Goal: Information Seeking & Learning: Learn about a topic

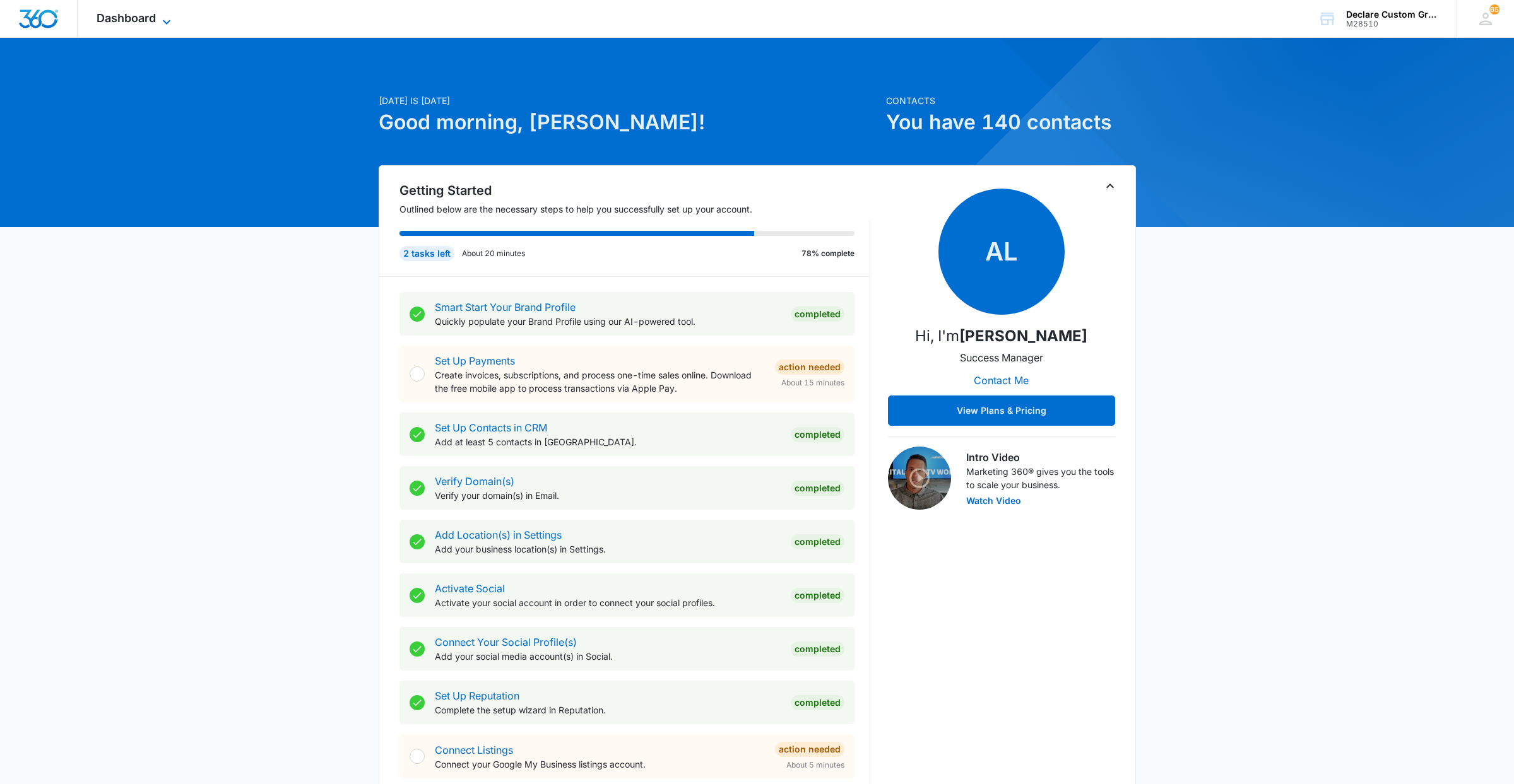
click at [154, 19] on span "Dashboard" at bounding box center [126, 19] width 60 height 14
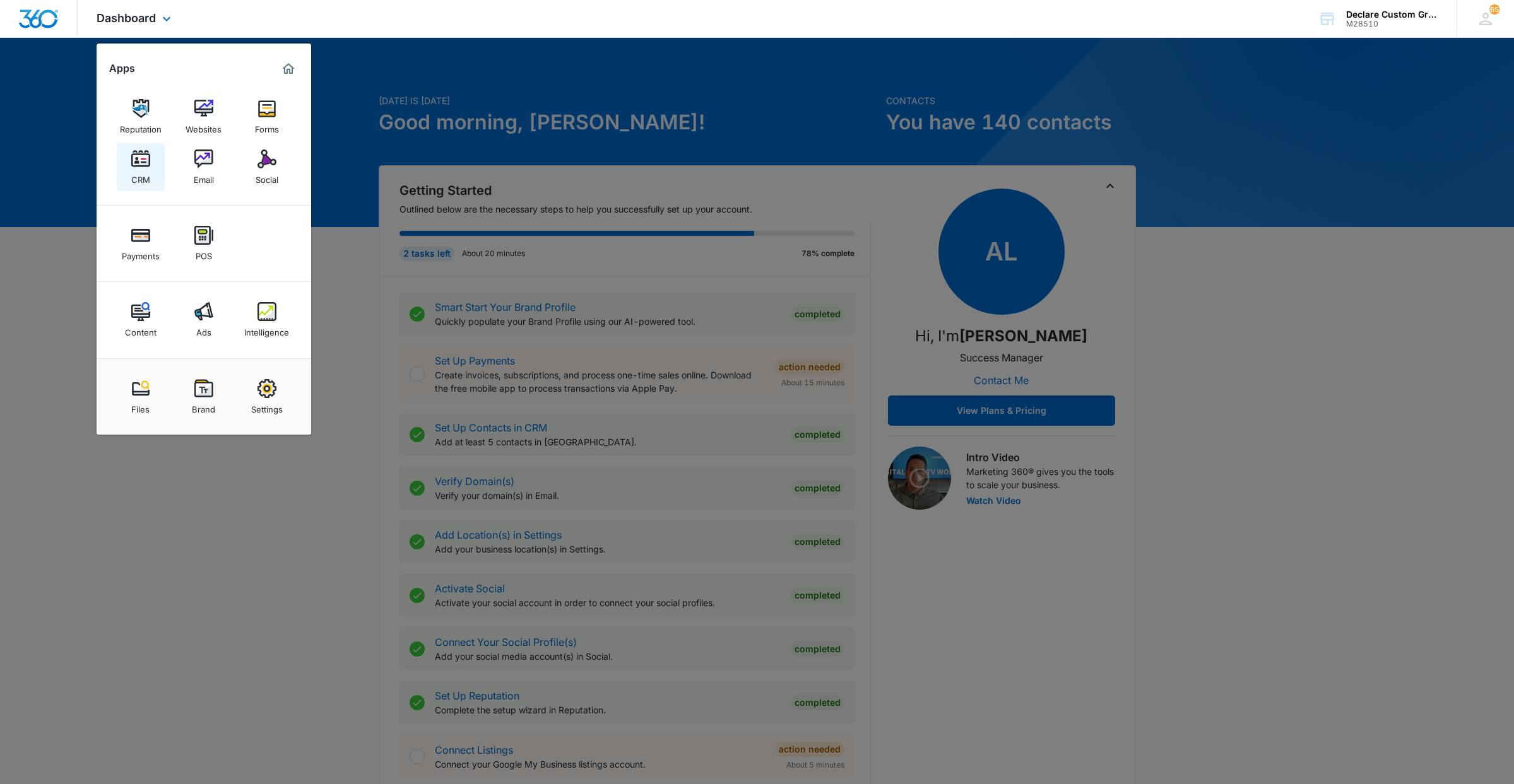
click at [142, 166] on img at bounding box center [140, 158] width 19 height 19
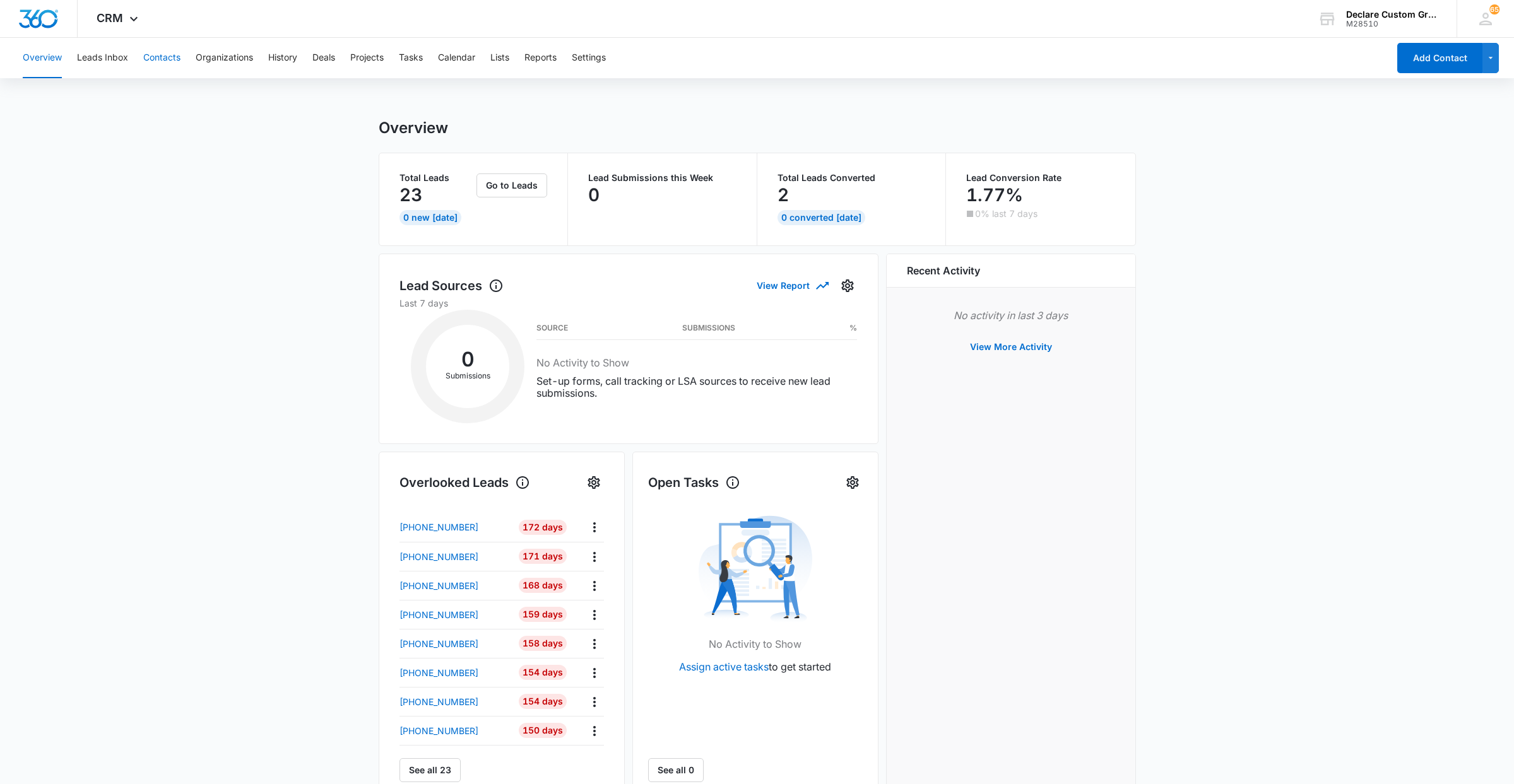
click at [156, 53] on button "Contacts" at bounding box center [161, 58] width 37 height 40
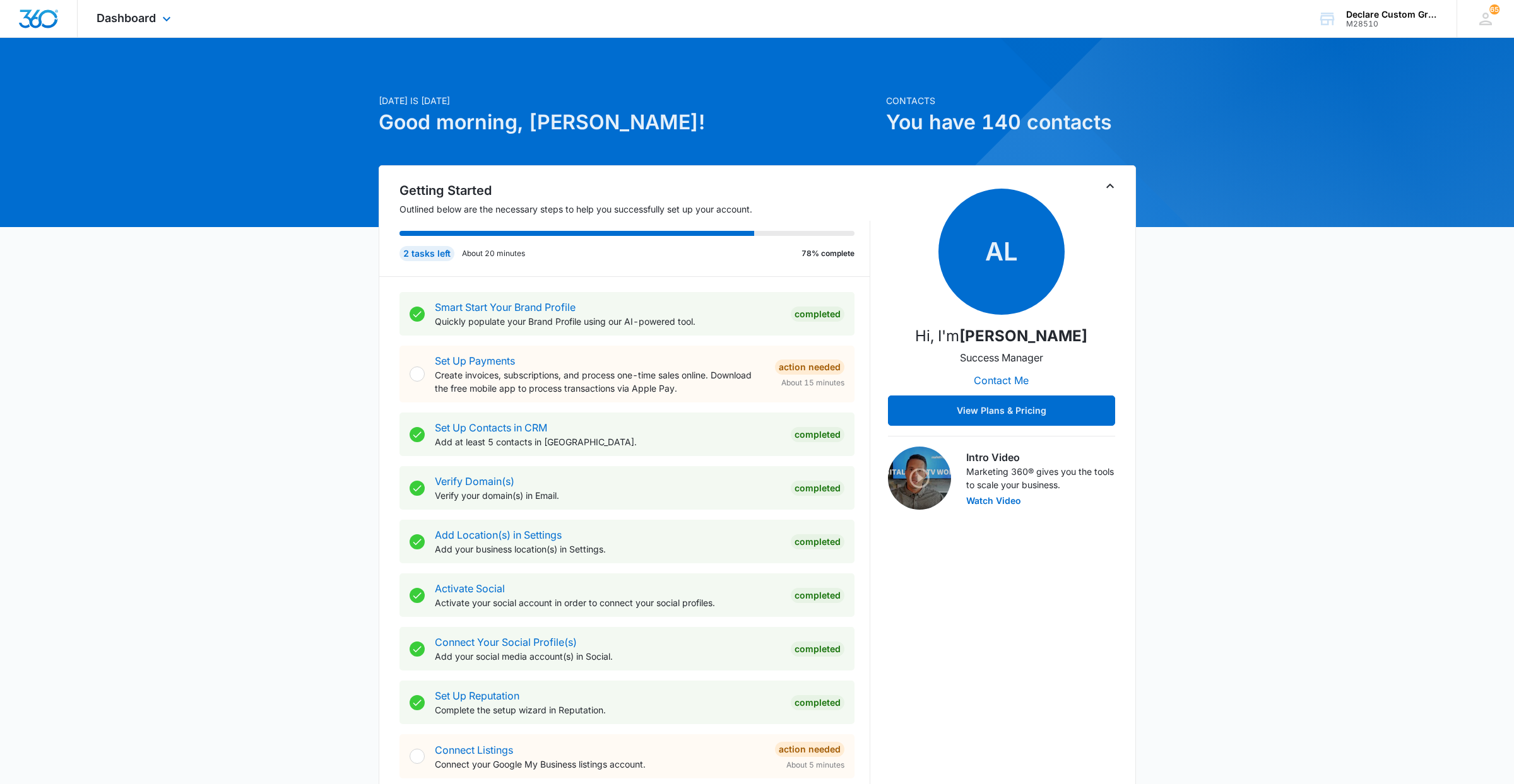
click at [156, 19] on div "Dashboard Apps Reputation Websites Forms CRM Email Social Payments POS Content …" at bounding box center [135, 19] width 115 height 37
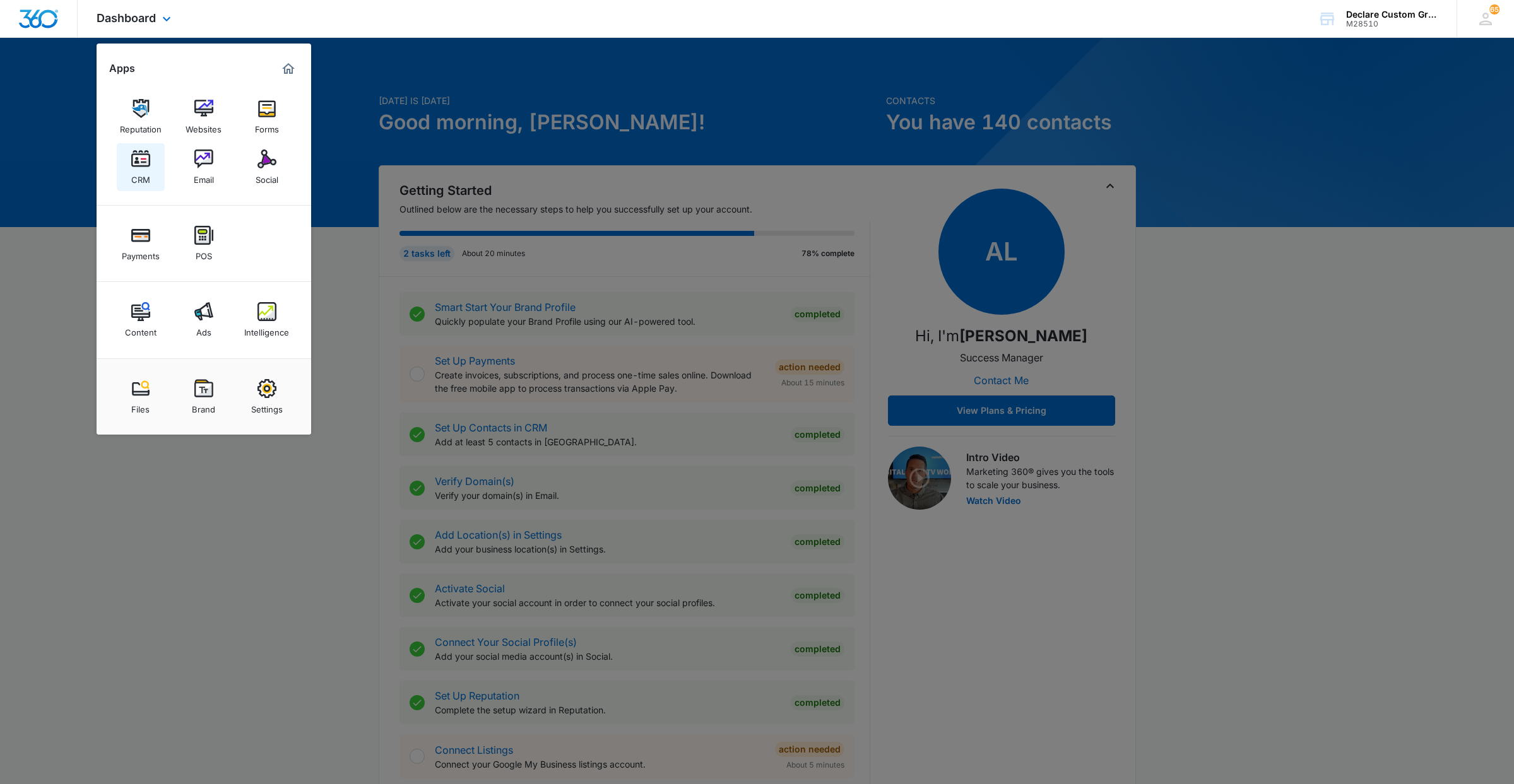
click at [143, 161] on img at bounding box center [140, 158] width 19 height 19
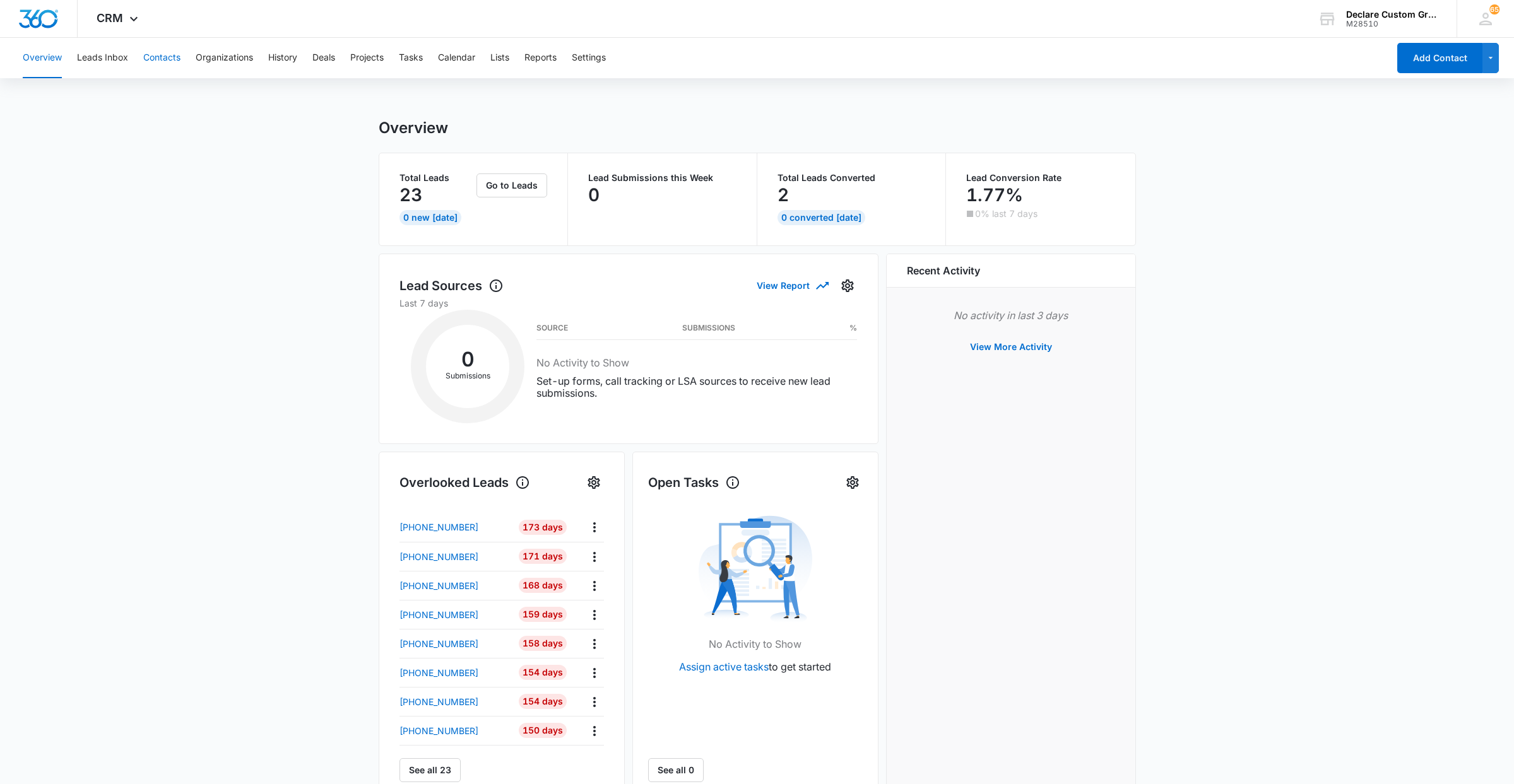
click at [158, 55] on button "Contacts" at bounding box center [161, 58] width 37 height 40
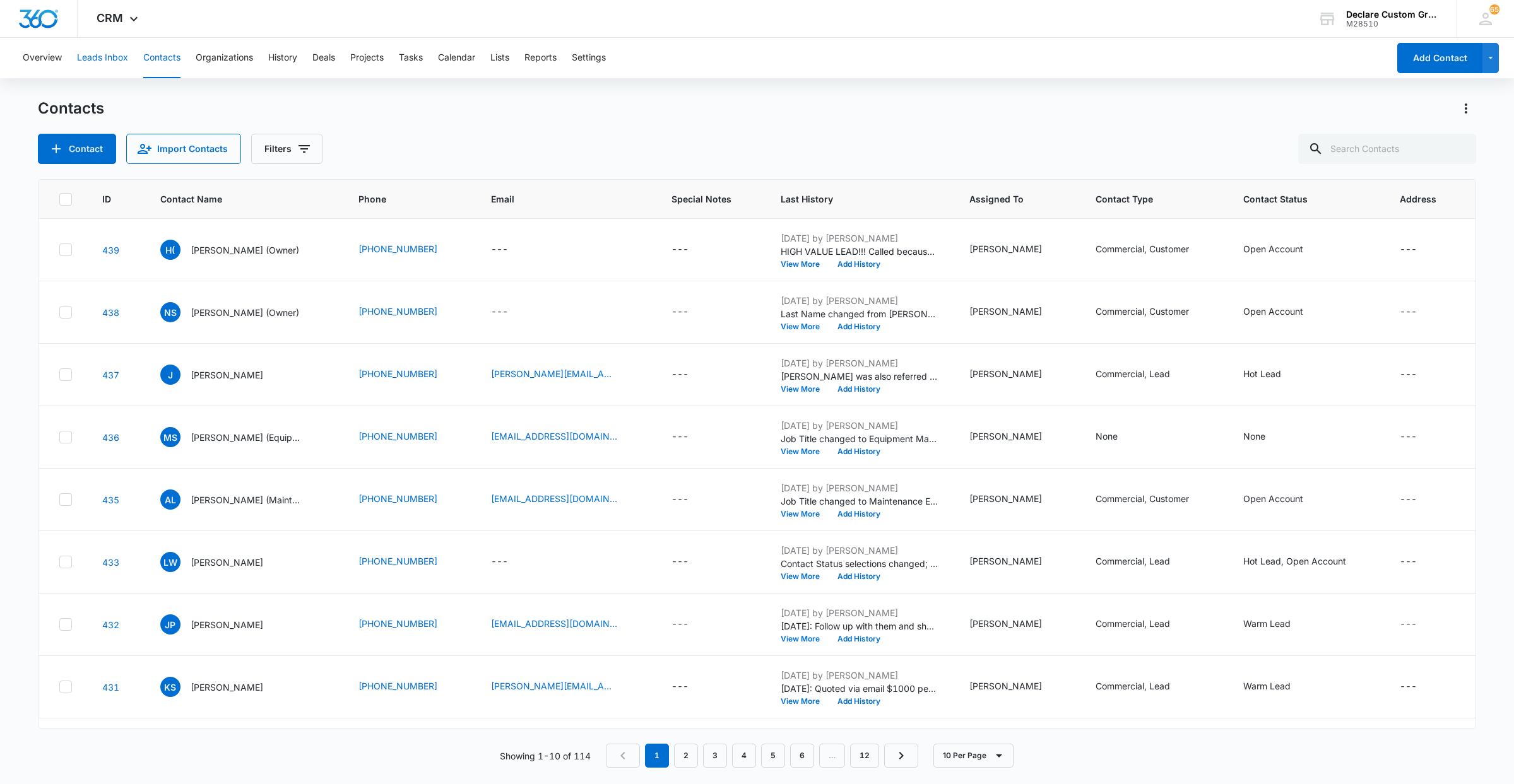
click at [113, 56] on button "Leads Inbox" at bounding box center [103, 58] width 51 height 40
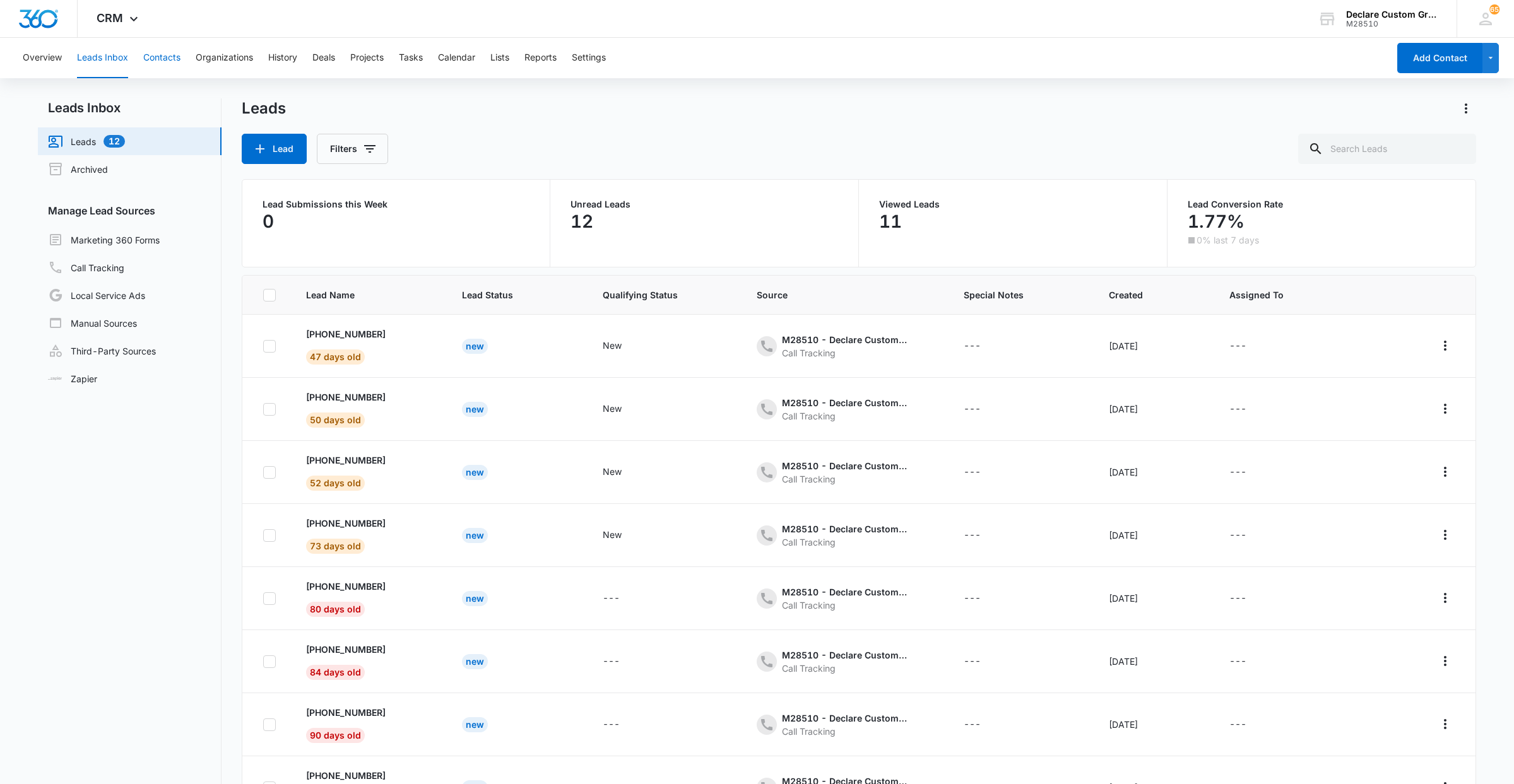
click at [172, 60] on button "Contacts" at bounding box center [161, 58] width 37 height 40
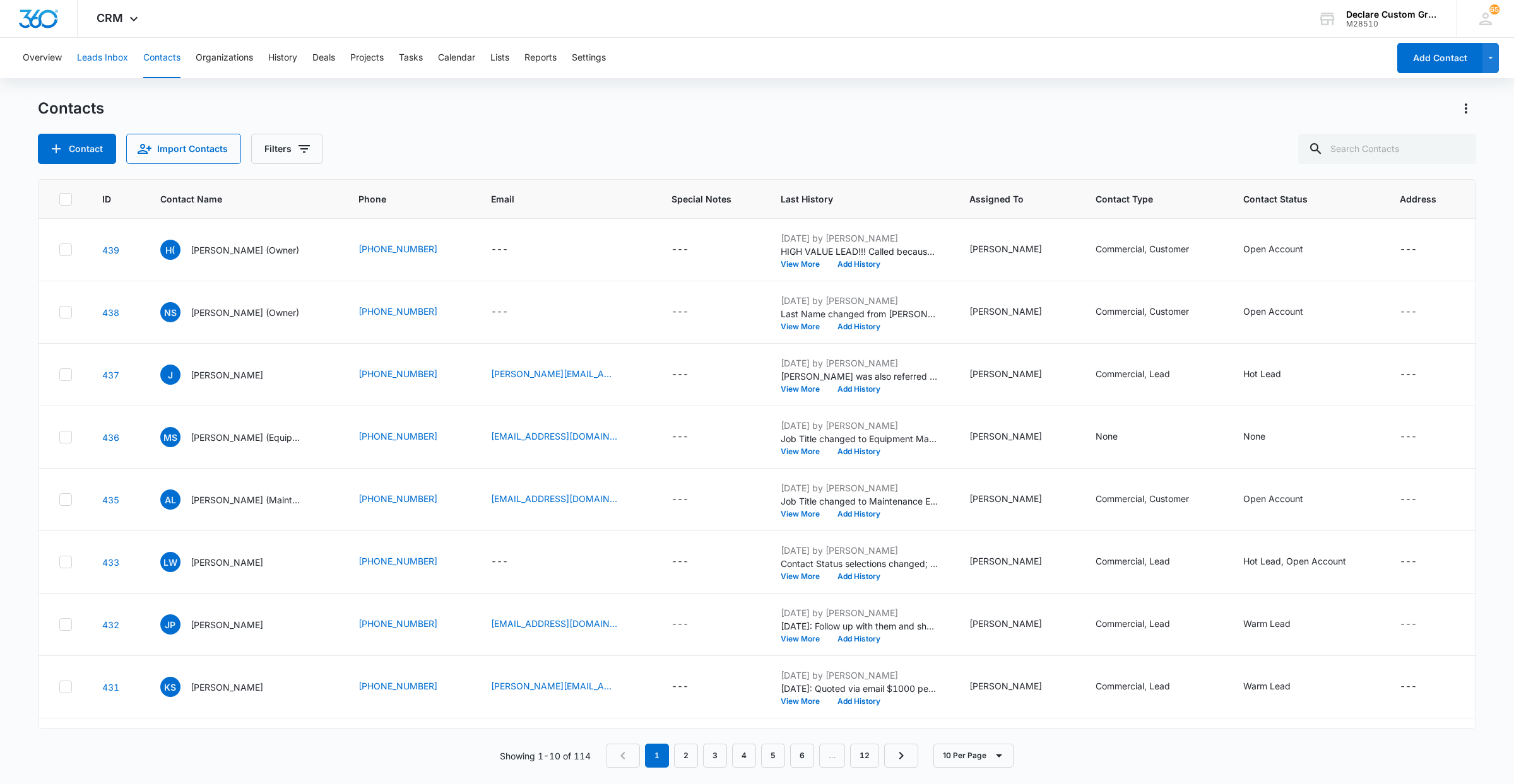
click at [93, 52] on button "Leads Inbox" at bounding box center [103, 58] width 51 height 40
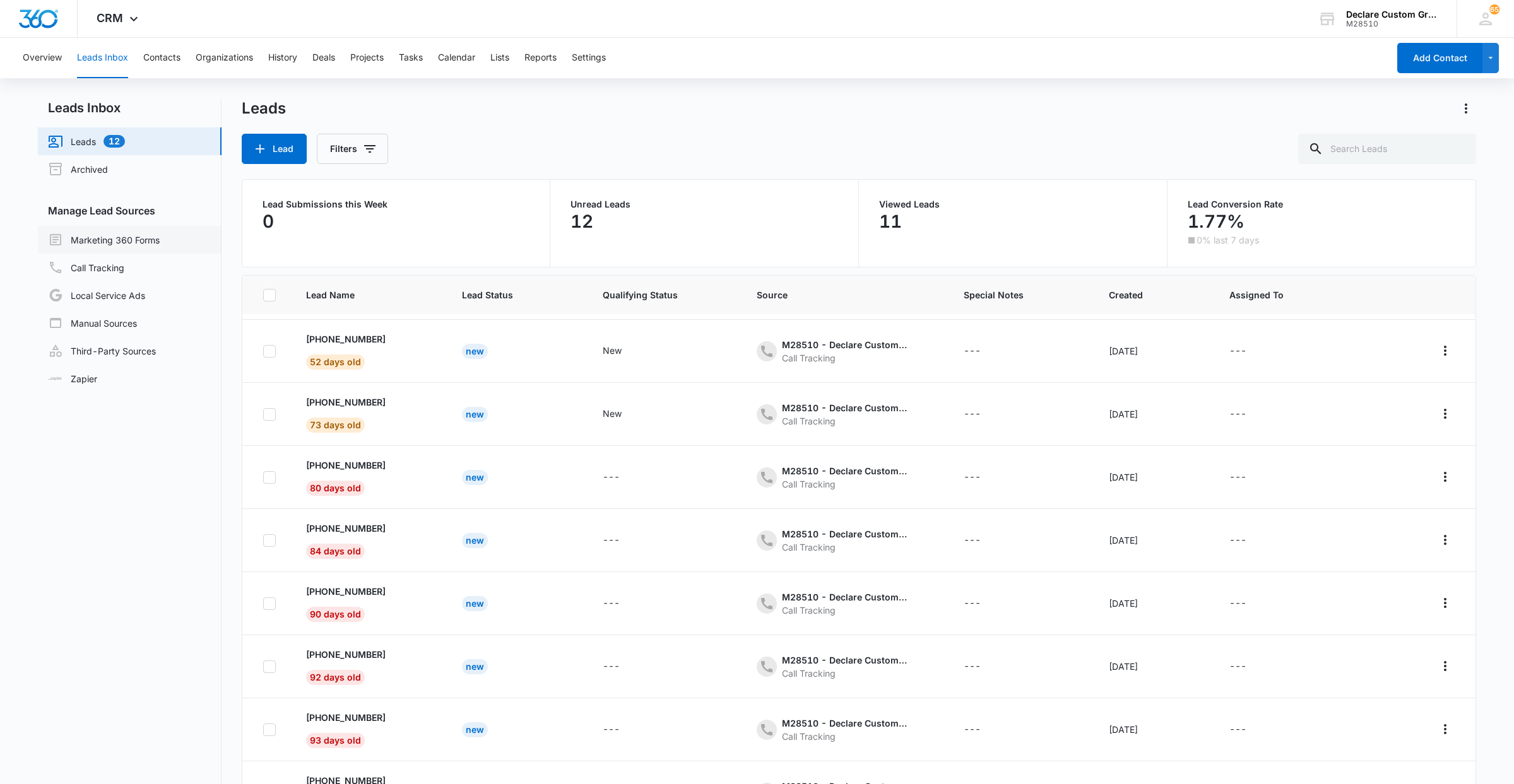
scroll to position [4, 0]
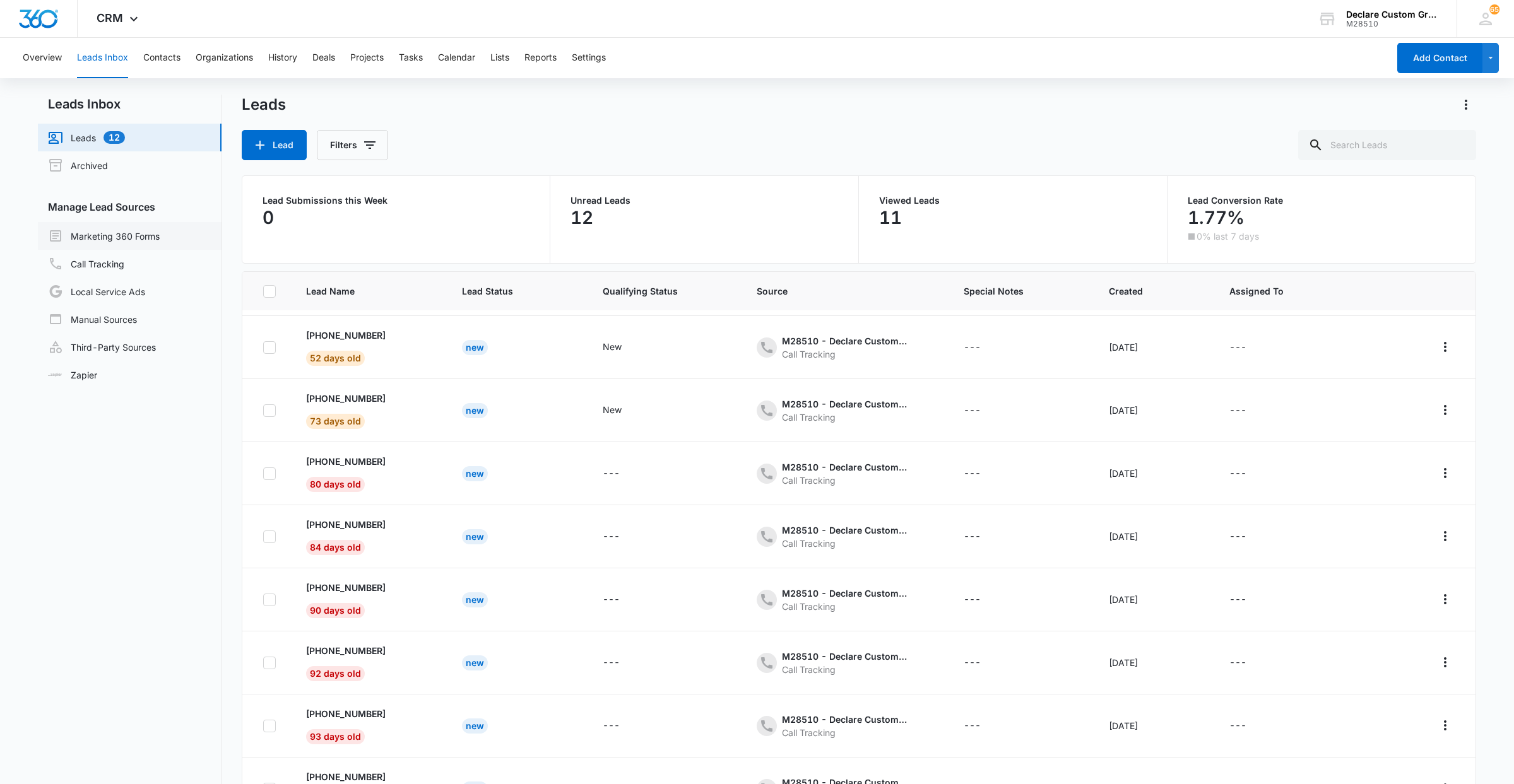
click at [106, 236] on link "Marketing 360 Forms" at bounding box center [104, 236] width 111 height 15
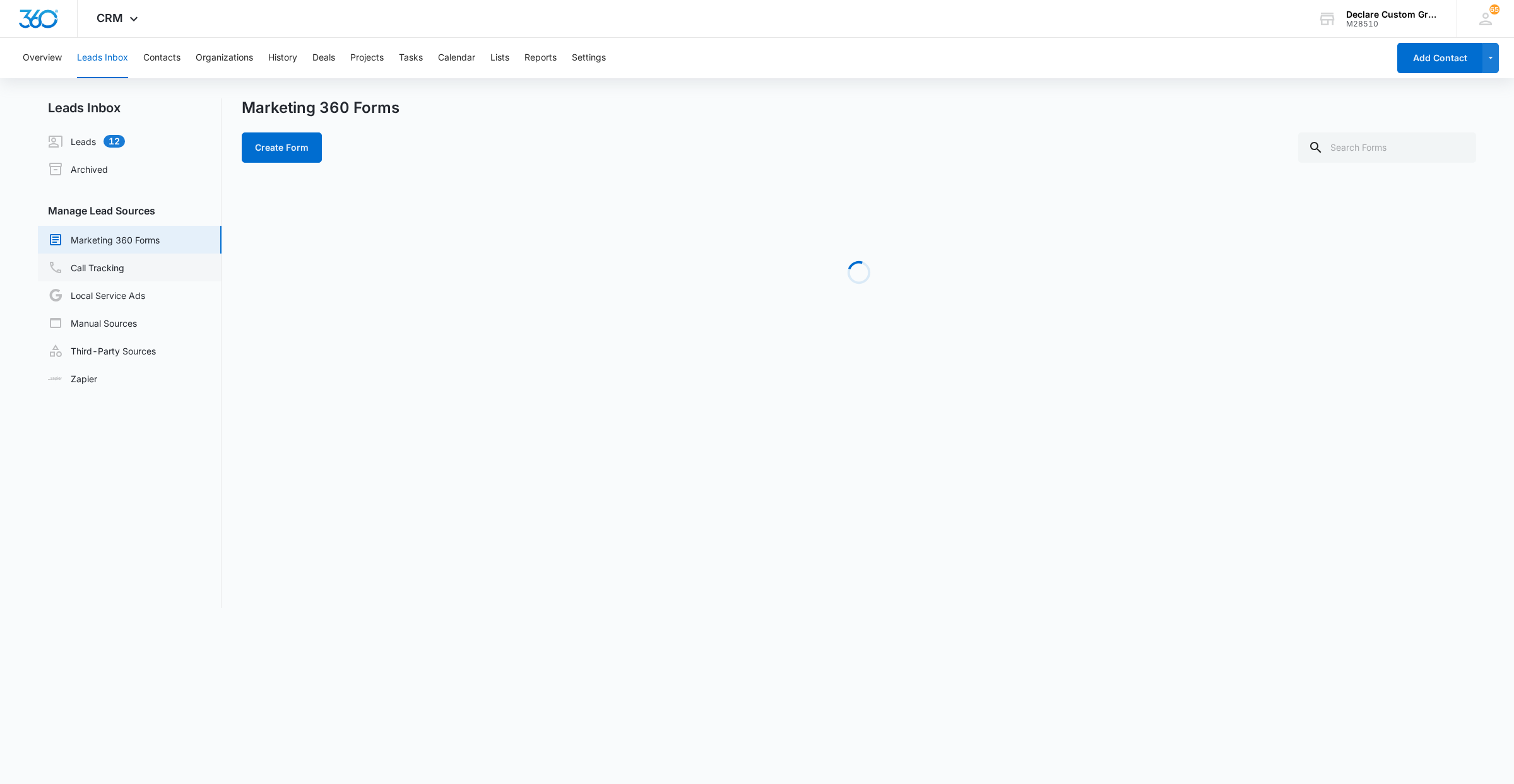
click at [108, 269] on link "Call Tracking" at bounding box center [86, 267] width 76 height 15
click at [110, 291] on link "Local Service Ads" at bounding box center [96, 294] width 97 height 15
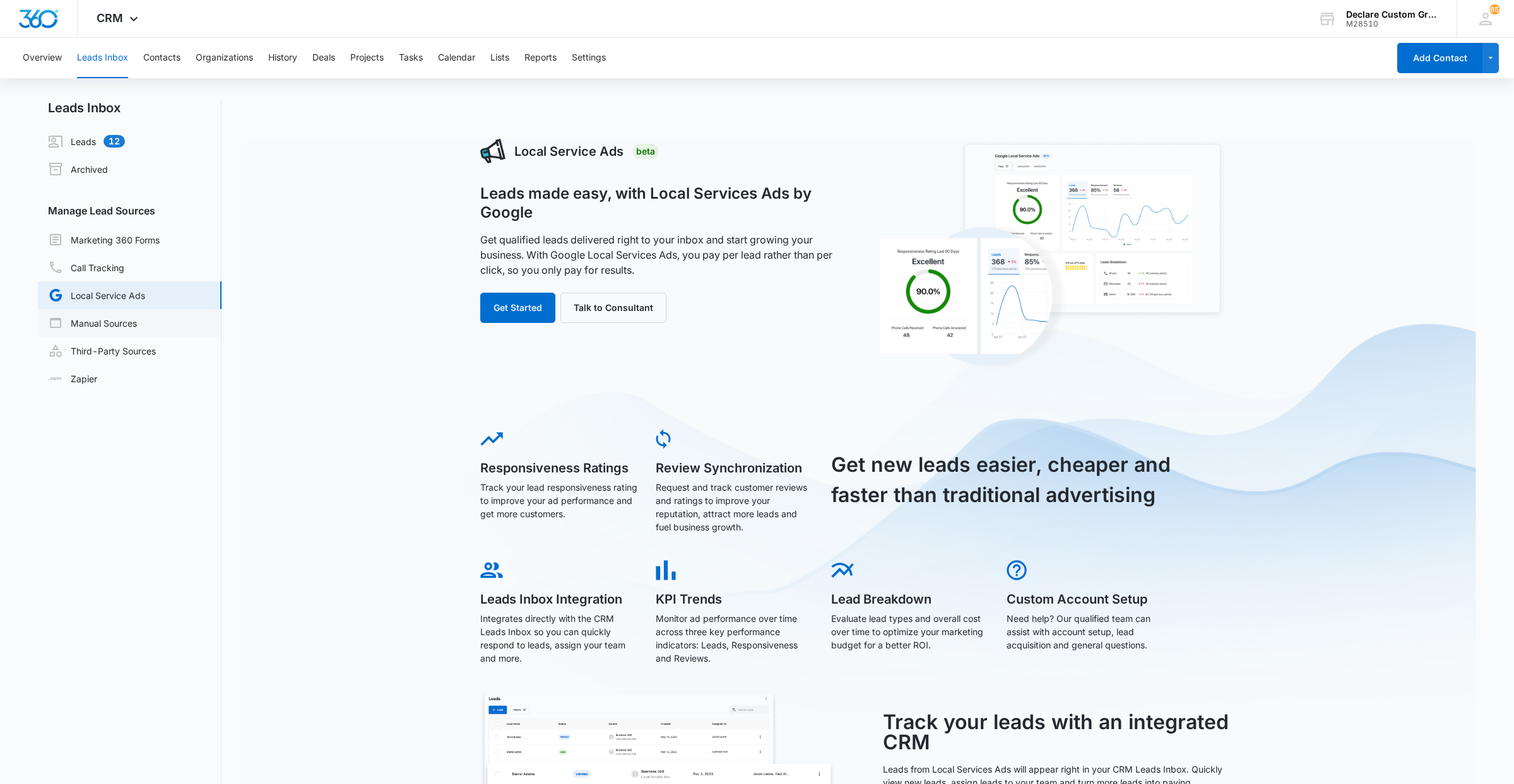
click at [112, 321] on link "Manual Sources" at bounding box center [92, 323] width 89 height 15
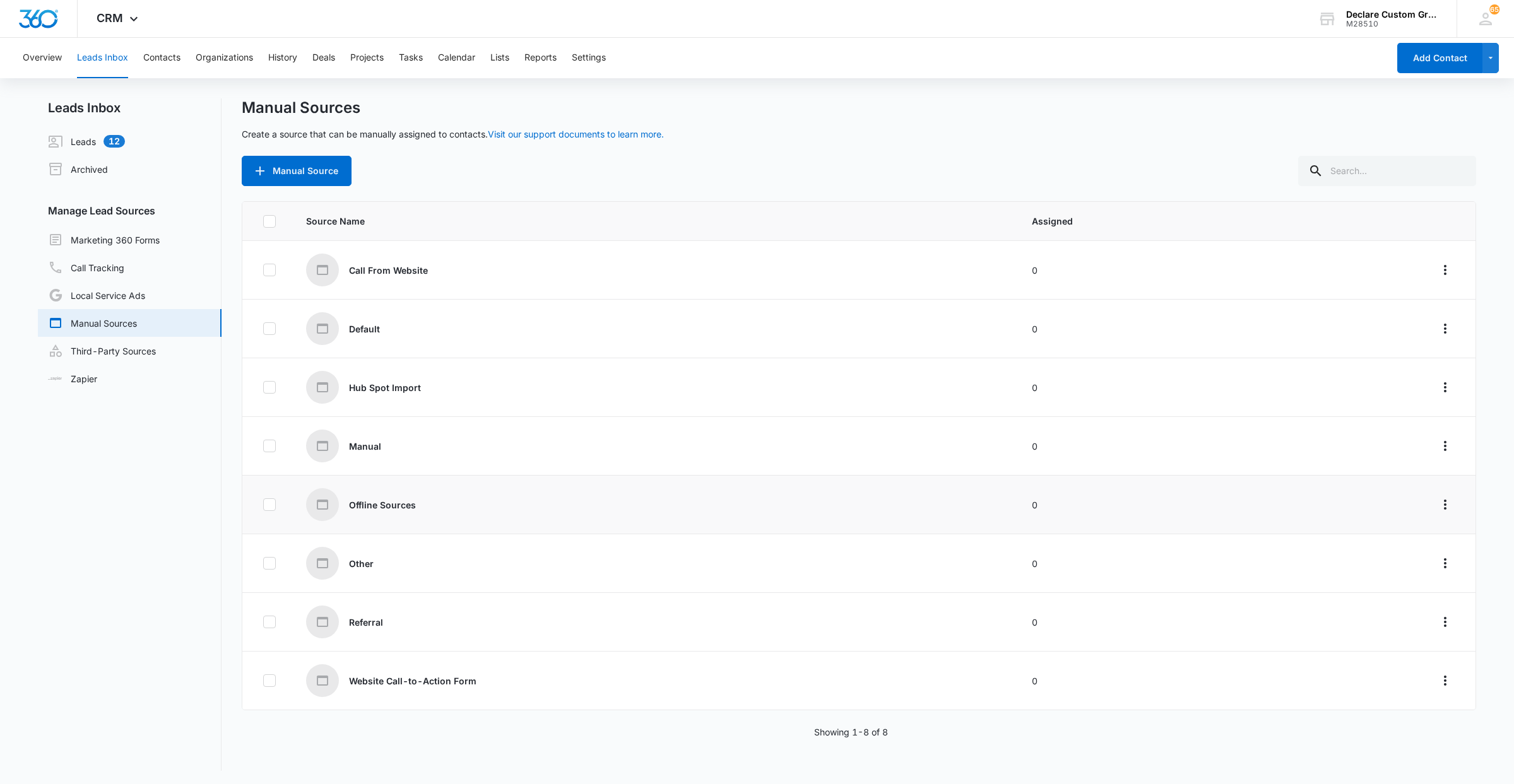
scroll to position [2, 0]
click at [143, 351] on link "Third-Party Sources" at bounding box center [102, 348] width 108 height 15
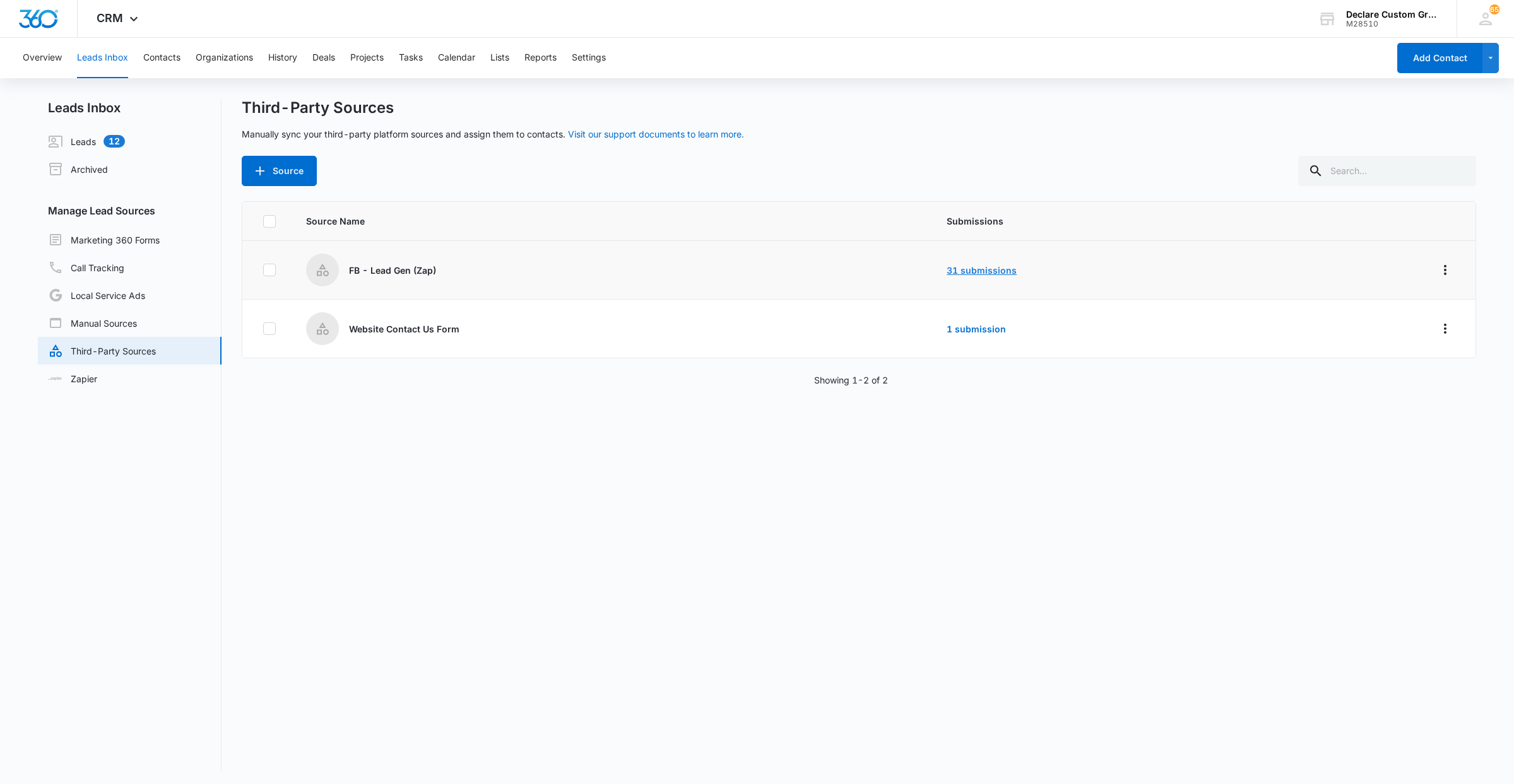
click at [983, 274] on link "31 submissions" at bounding box center [982, 270] width 70 height 11
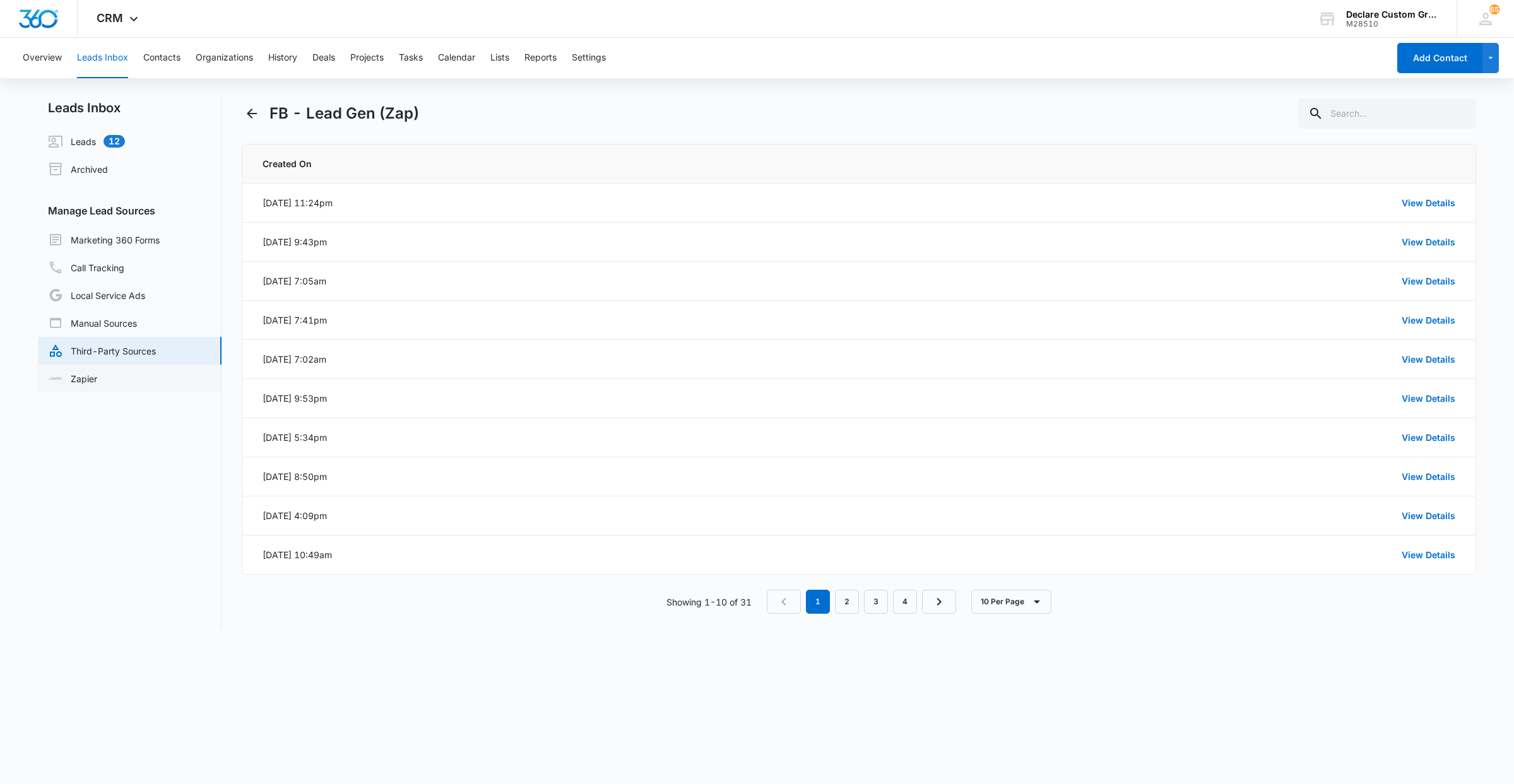
click at [87, 379] on link "Zapier" at bounding box center [72, 379] width 49 height 14
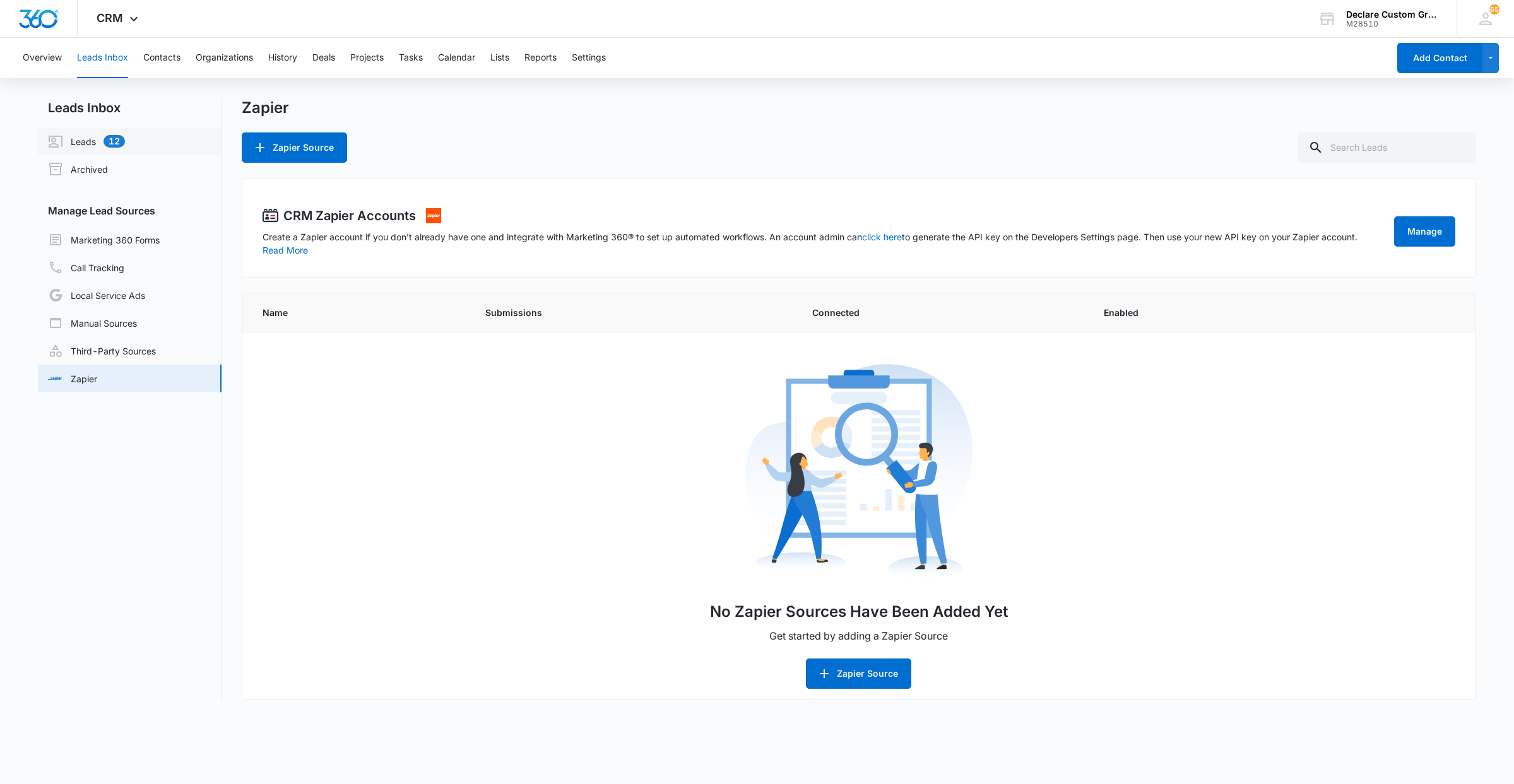
click at [77, 142] on link "Leads 12" at bounding box center [86, 141] width 77 height 15
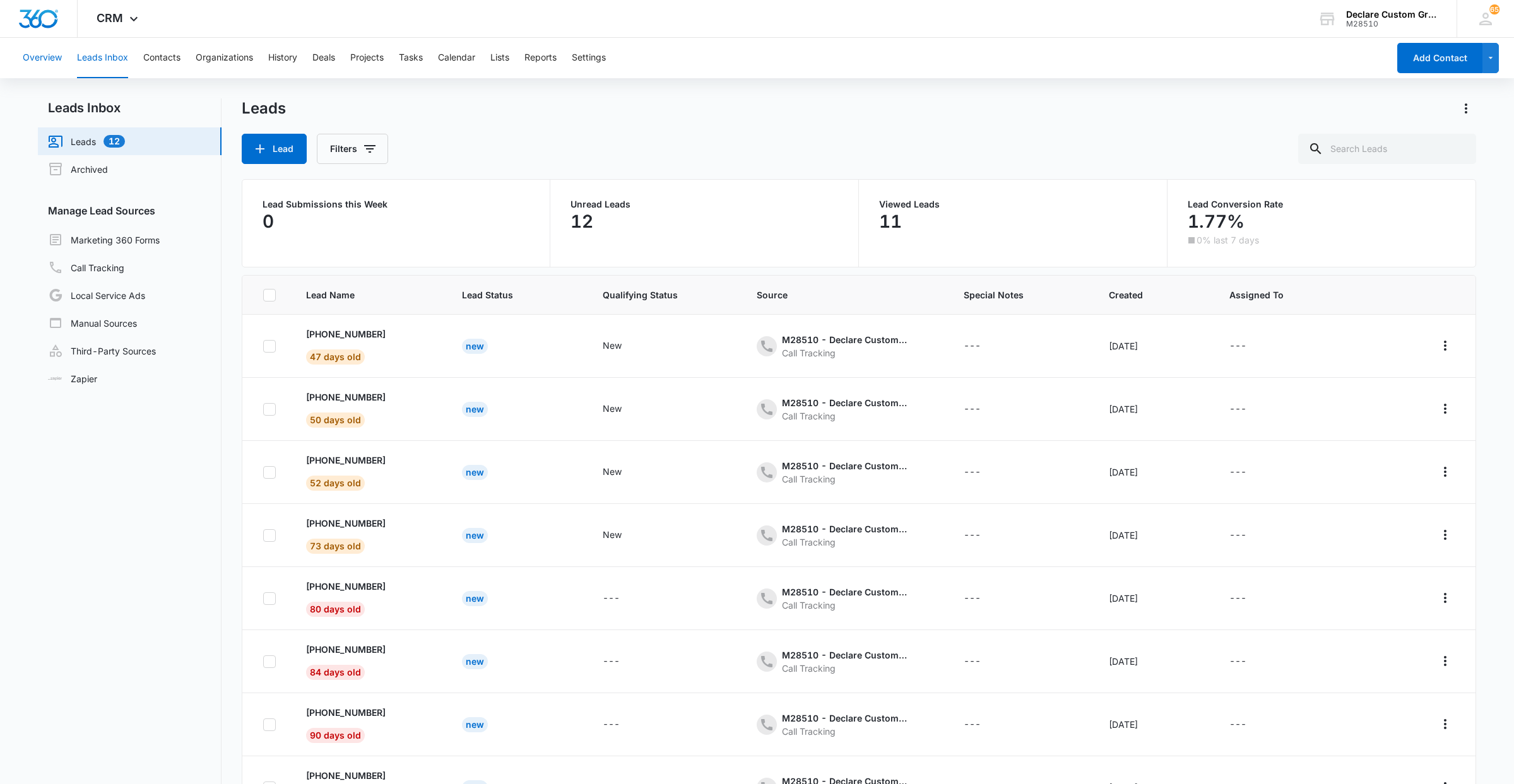
click at [46, 58] on button "Overview" at bounding box center [42, 58] width 39 height 40
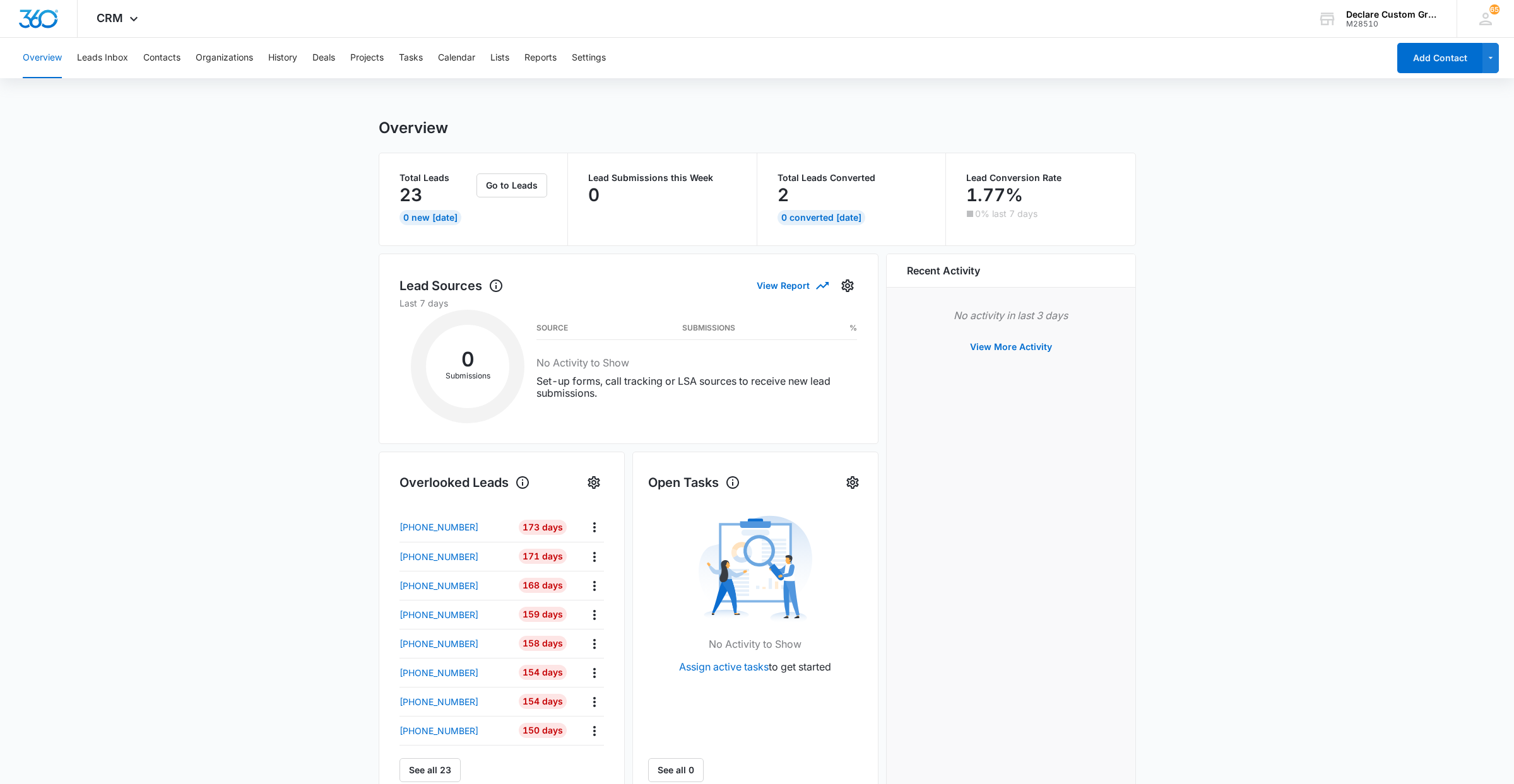
click at [45, 55] on button "Overview" at bounding box center [42, 58] width 39 height 40
click at [112, 17] on span "CRM" at bounding box center [110, 19] width 26 height 14
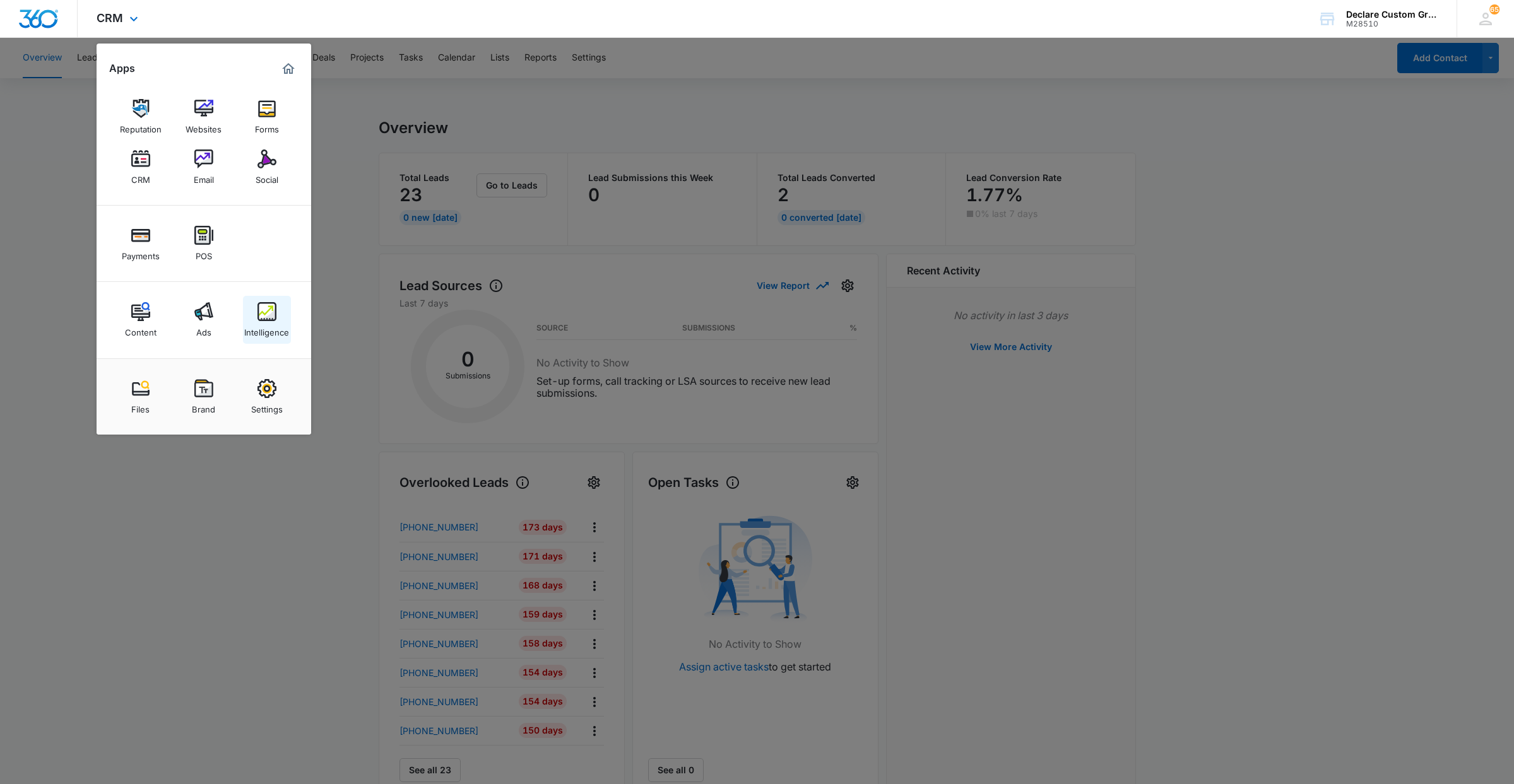
click at [273, 310] on img at bounding box center [266, 311] width 19 height 19
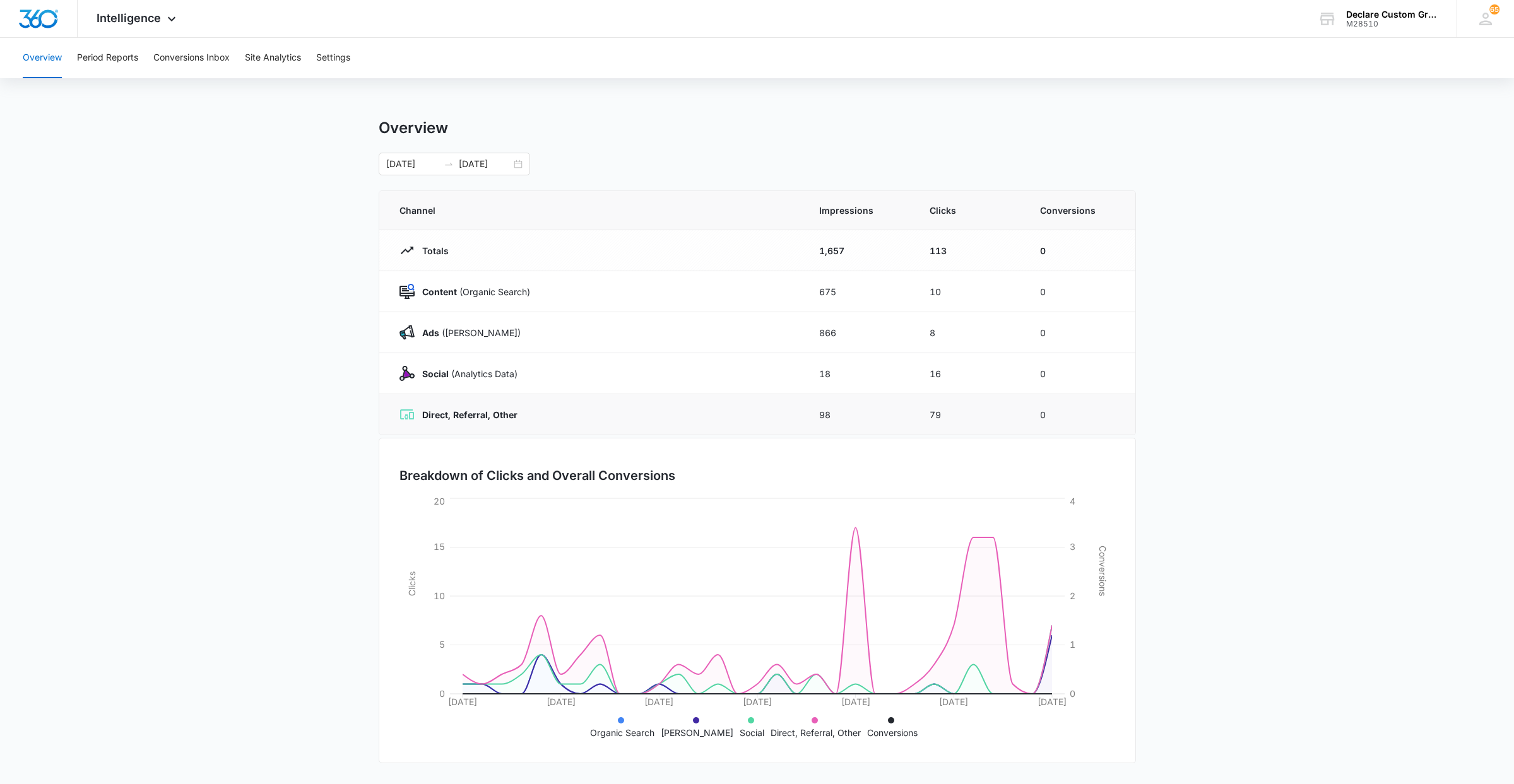
click at [483, 420] on div "Direct, Referral, Other" at bounding box center [594, 414] width 389 height 15
click at [483, 416] on strong "Direct, Referral, Other" at bounding box center [469, 414] width 95 height 11
click at [410, 414] on icon at bounding box center [406, 414] width 15 height 15
click at [537, 415] on div "Direct, Referral, Other" at bounding box center [594, 414] width 389 height 15
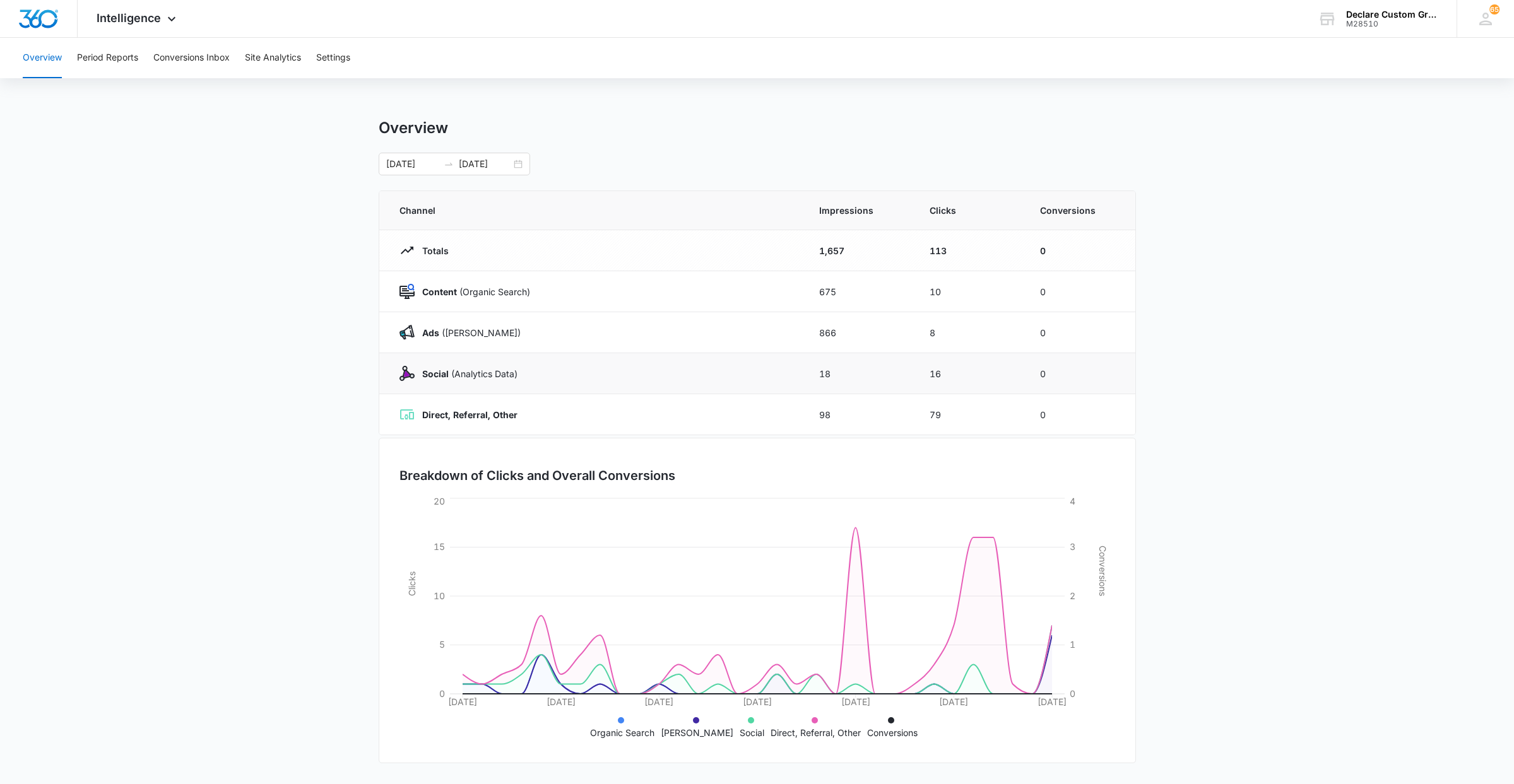
click at [494, 373] on p "Social (Analytics Data)" at bounding box center [466, 374] width 103 height 14
click at [485, 337] on p "Ads (Ad Campaigns)" at bounding box center [468, 333] width 106 height 14
click at [128, 58] on button "Period Reports" at bounding box center [108, 58] width 62 height 40
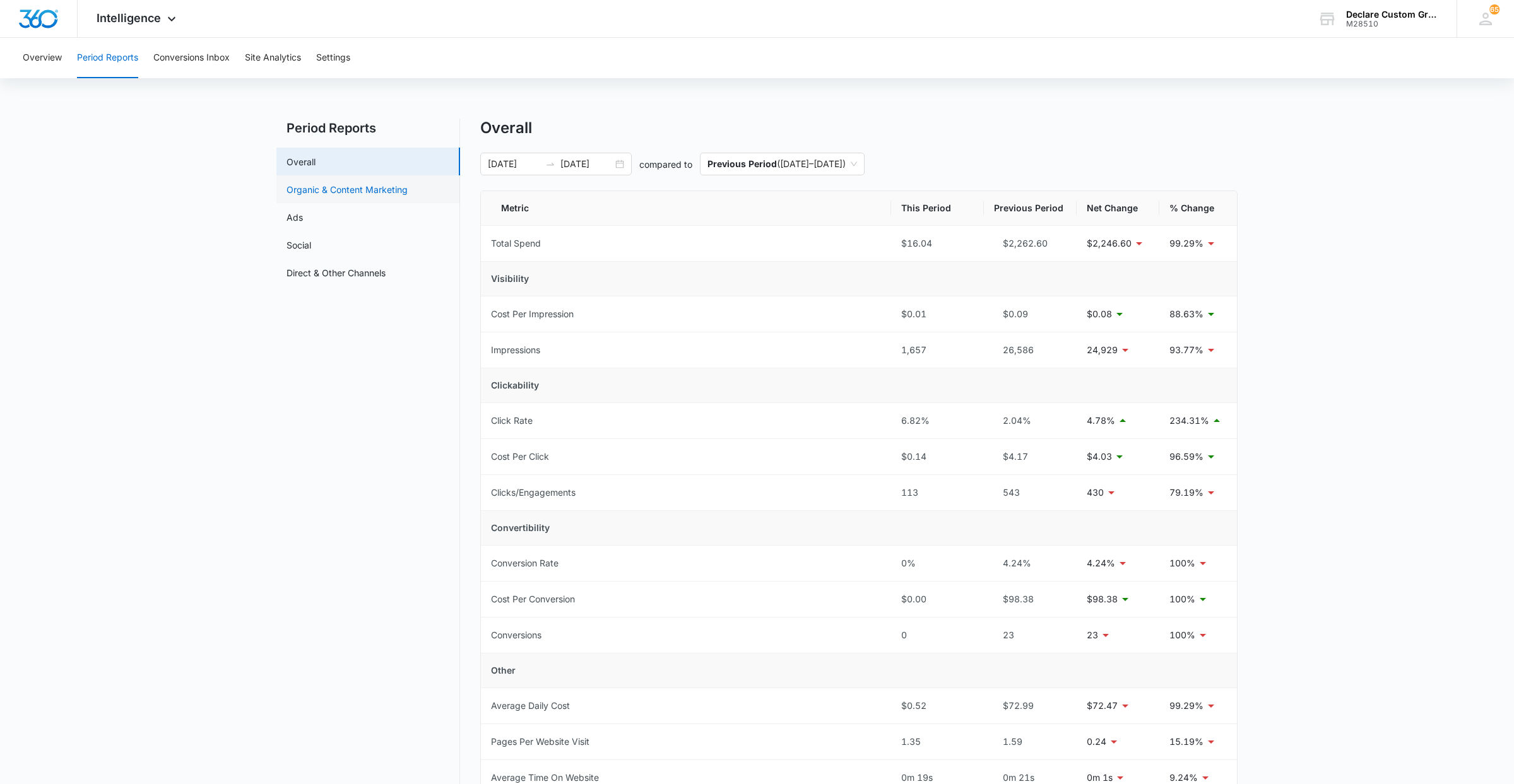
click at [380, 186] on link "Organic & Content Marketing" at bounding box center [347, 190] width 121 height 14
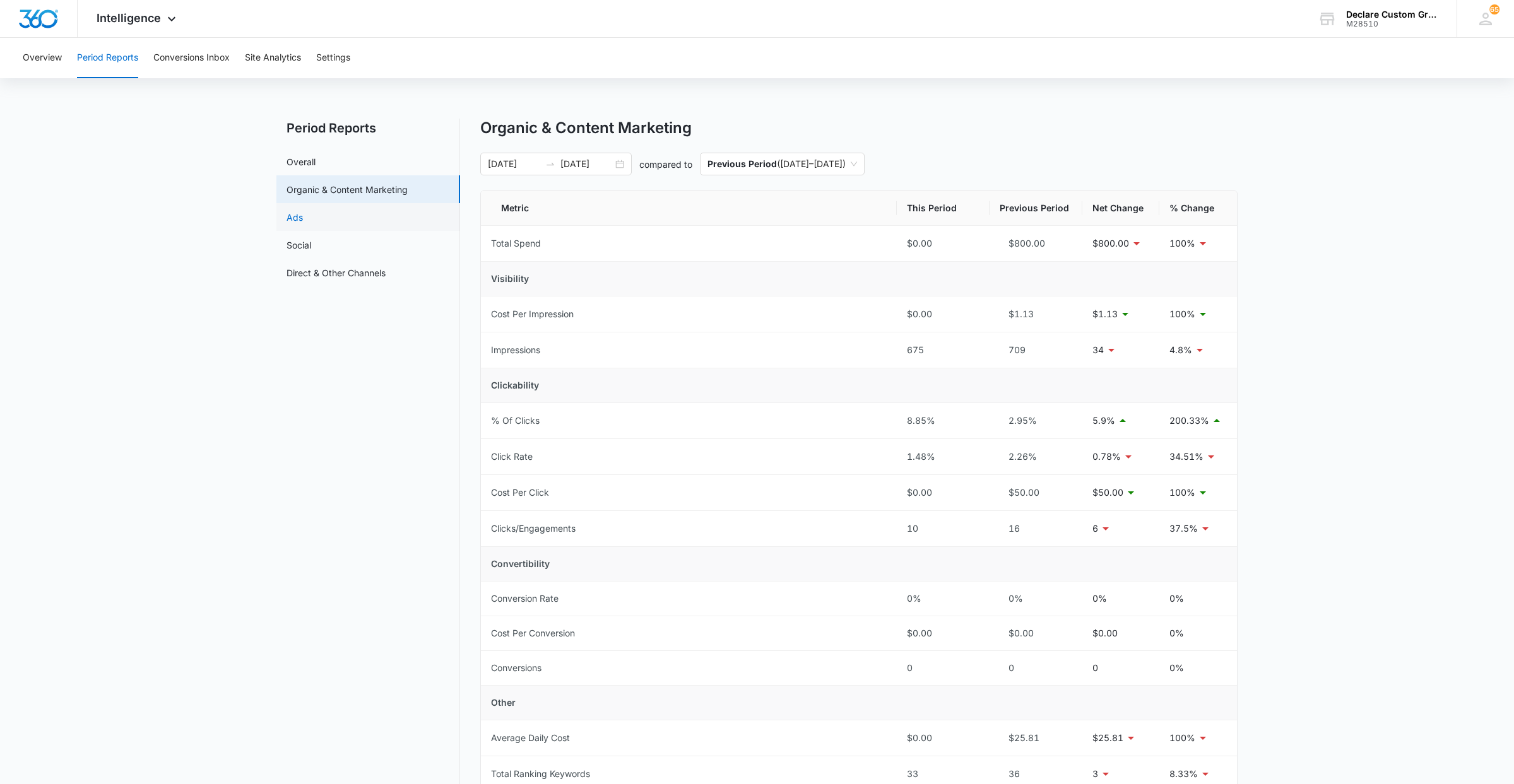
click at [303, 221] on link "Ads" at bounding box center [294, 217] width 17 height 14
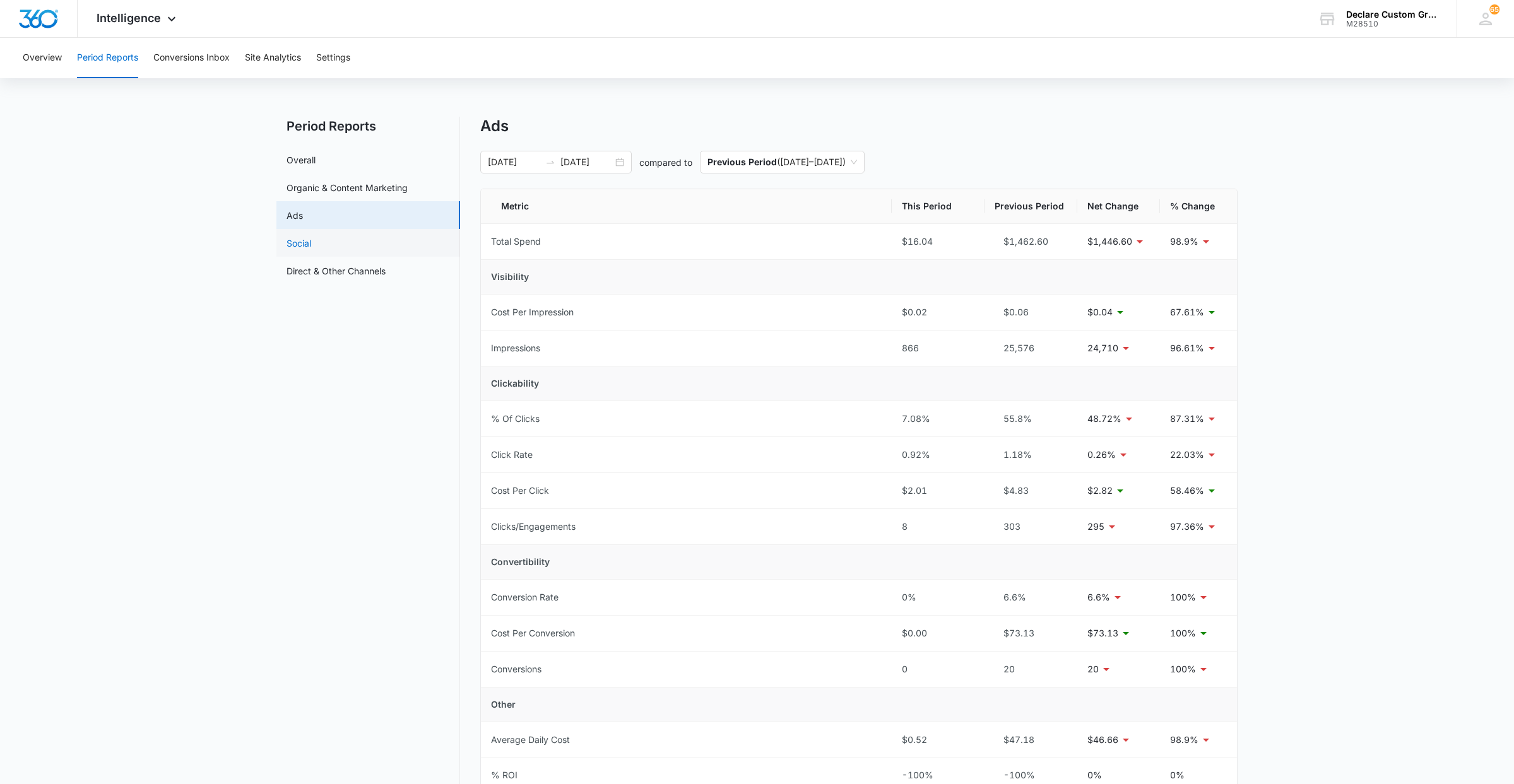
click at [305, 237] on link "Social" at bounding box center [298, 243] width 24 height 14
click at [317, 268] on link "Direct & Other Channels" at bounding box center [335, 273] width 99 height 14
